Goal: Task Accomplishment & Management: Manage account settings

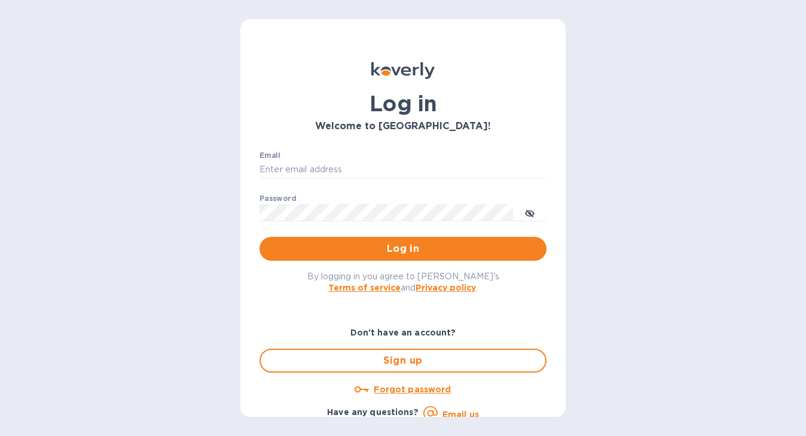
type input "[EMAIL_ADDRESS][DOMAIN_NAME]"
click at [391, 261] on div "By logging in you agree to [PERSON_NAME]'s Terms of service and Privacy policy ." at bounding box center [403, 282] width 306 height 42
click at [390, 254] on span "Log in" at bounding box center [403, 249] width 268 height 14
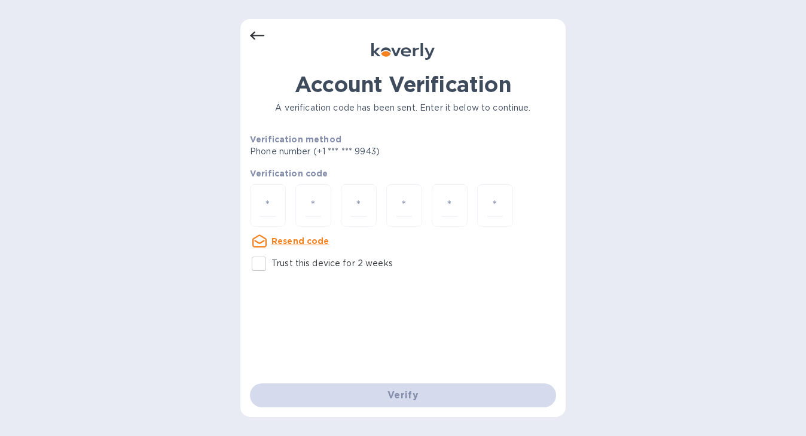
click at [263, 262] on input "Trust this device for 2 weeks" at bounding box center [258, 263] width 25 height 25
checkbox input "true"
click at [272, 207] on input "number" at bounding box center [268, 205] width 16 height 22
type input "2"
type input "6"
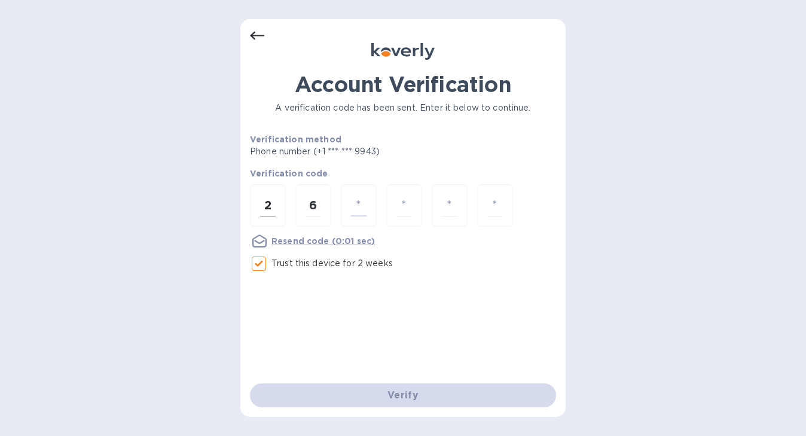
type input "2"
type input "3"
type input "8"
type input "1"
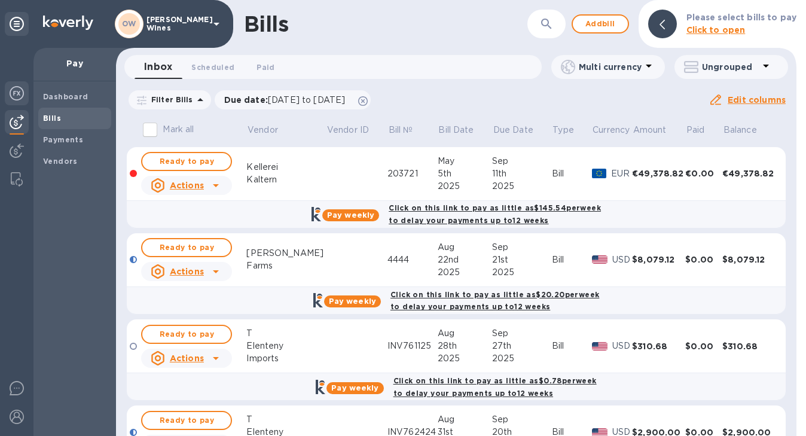
click at [16, 96] on img at bounding box center [17, 93] width 14 height 14
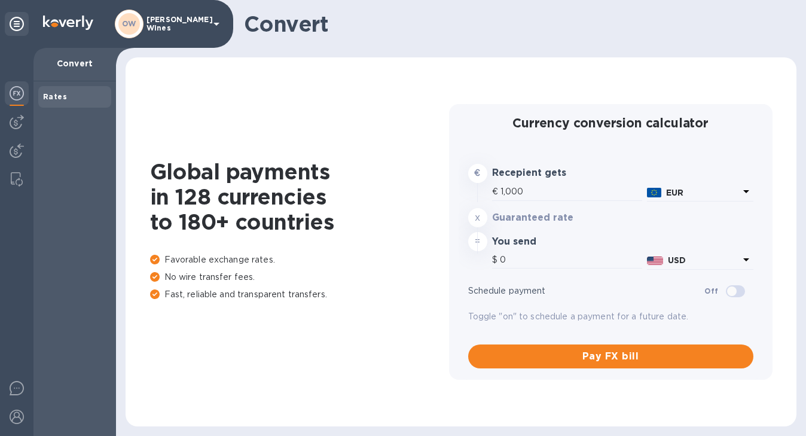
type input "1,178.9"
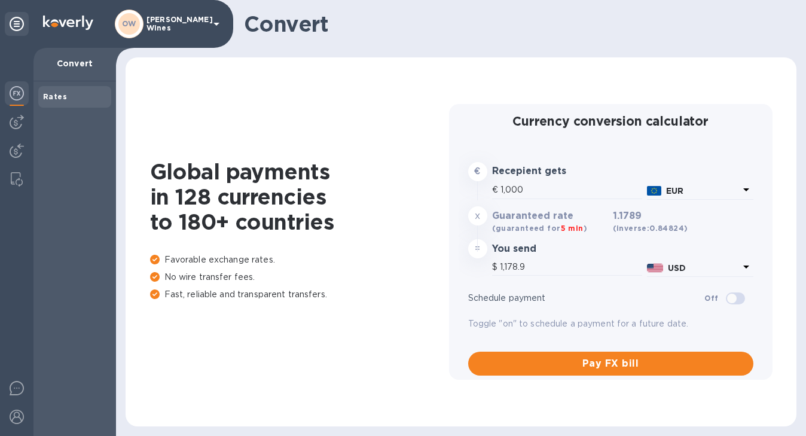
click at [20, 99] on img at bounding box center [17, 93] width 14 height 14
